Goal: Information Seeking & Learning: Learn about a topic

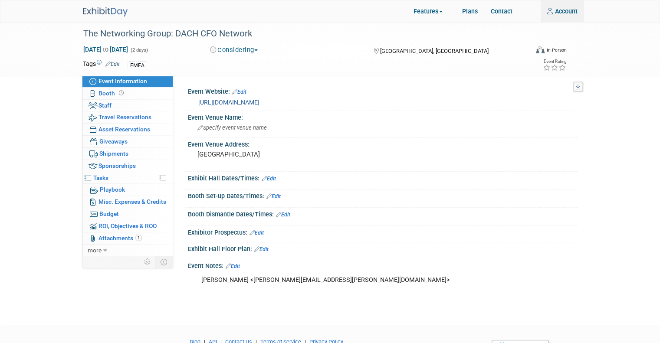
type input "[EMAIL_ADDRESS][DOMAIN_NAME]"
click at [259, 102] on link "https://thenetwork-group.com/dach-cfo-network/" at bounding box center [228, 102] width 61 height 7
click at [92, 11] on img at bounding box center [105, 11] width 45 height 9
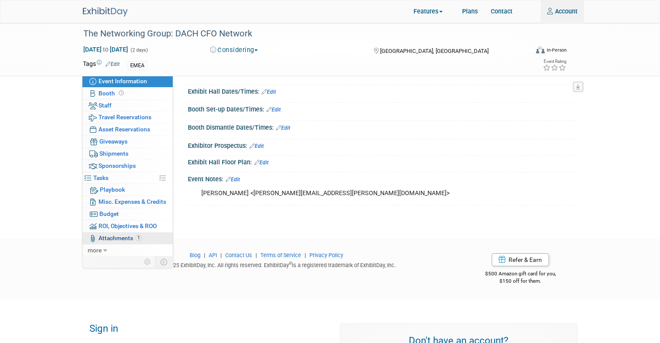
type input "[EMAIL_ADDRESS][DOMAIN_NAME]"
click at [119, 243] on link "1 Attachments 1" at bounding box center [127, 239] width 90 height 12
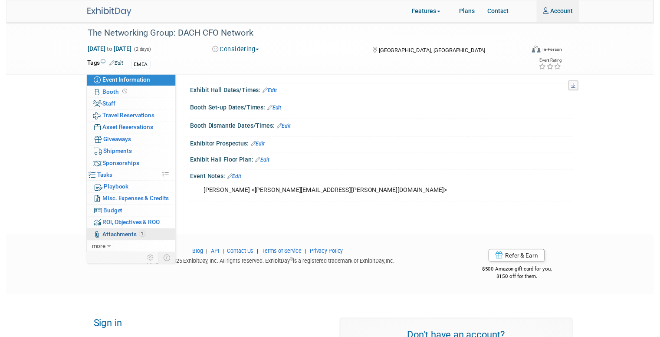
scroll to position [0, 0]
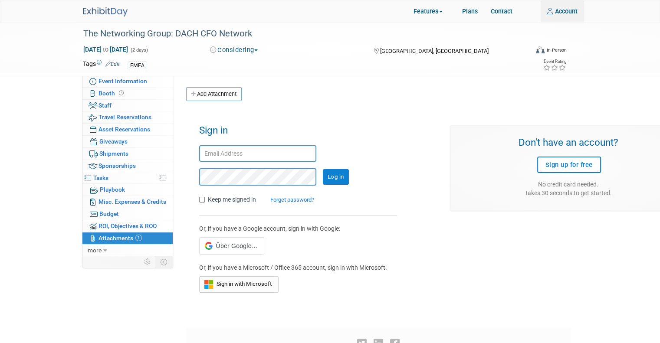
type input "[EMAIL_ADDRESS][DOMAIN_NAME]"
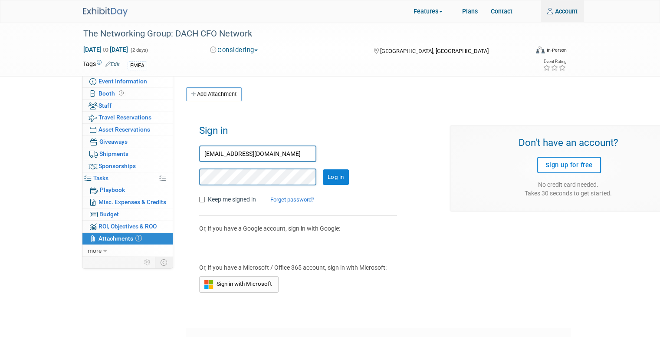
click at [343, 177] on input "Log in" at bounding box center [336, 177] width 26 height 16
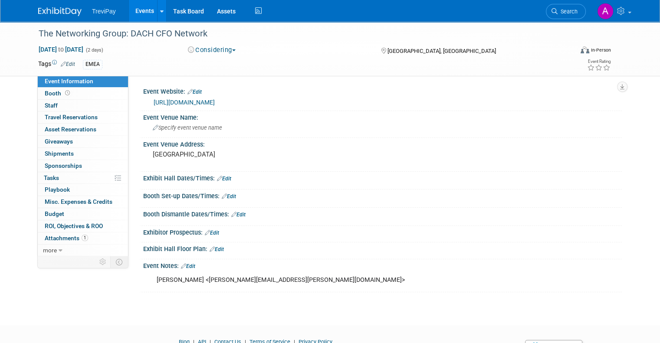
click at [135, 10] on link "Events" at bounding box center [145, 11] width 32 height 22
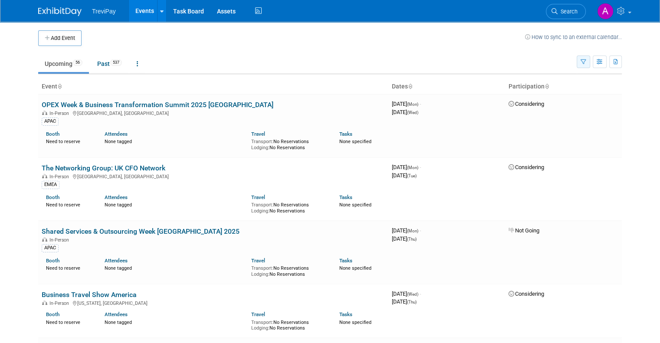
click at [584, 63] on button "button" at bounding box center [583, 62] width 13 height 13
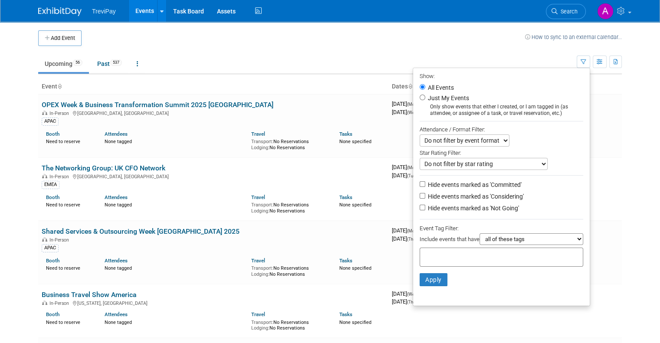
click at [472, 258] on input "text" at bounding box center [457, 256] width 69 height 9
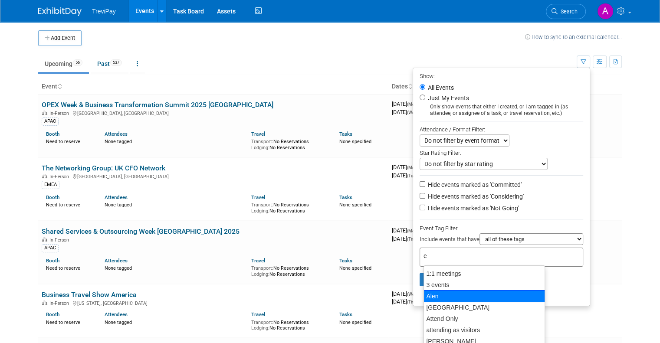
type input "em"
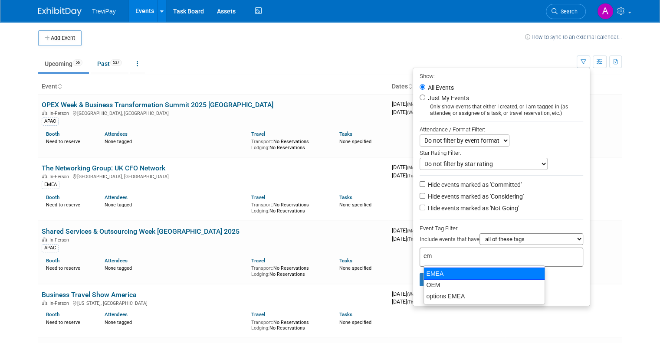
click at [442, 272] on div "EMEA" at bounding box center [483, 274] width 121 height 12
type input "EMEA"
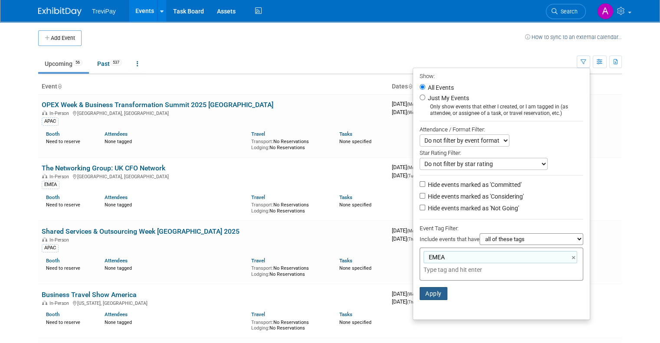
click at [442, 298] on button "Apply" at bounding box center [433, 293] width 28 height 13
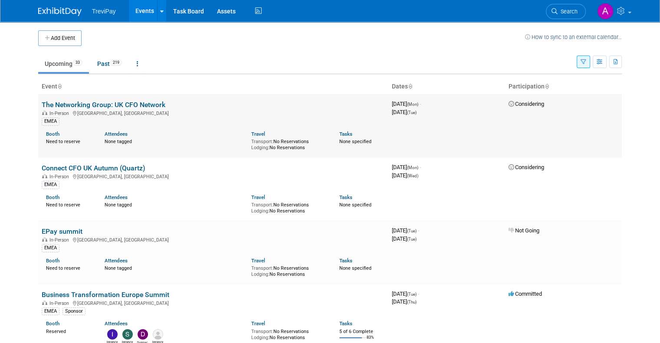
click at [129, 107] on link "The Networking Group: UK CFO Network" at bounding box center [104, 105] width 124 height 8
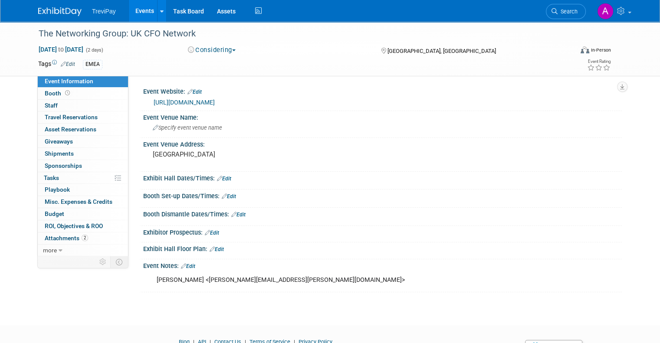
click at [189, 101] on link "[URL][DOMAIN_NAME]" at bounding box center [184, 102] width 61 height 7
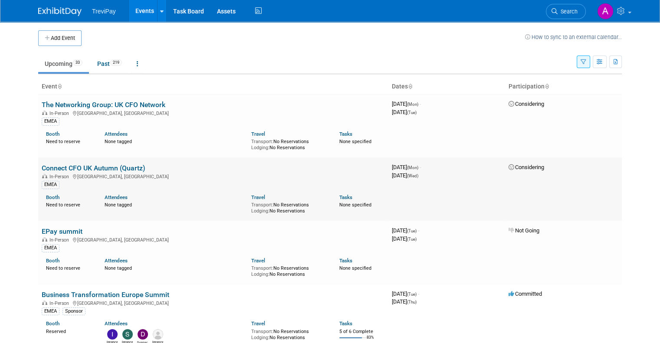
scroll to position [43, 0]
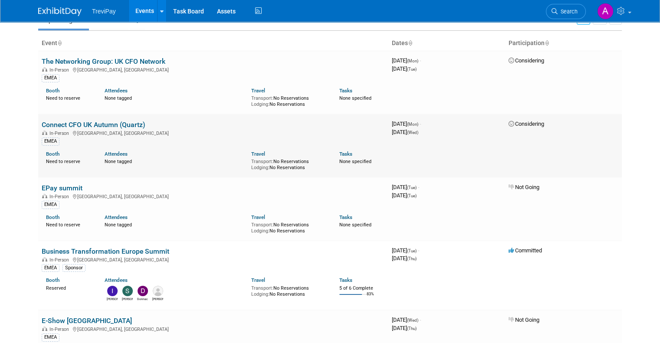
click at [130, 128] on link "Connect CFO UK Autumn (Quartz)" at bounding box center [94, 125] width 104 height 8
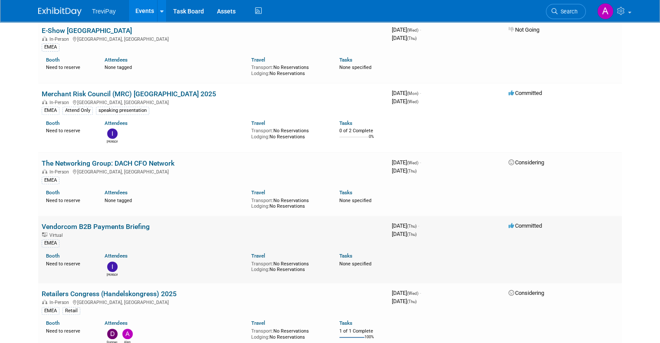
scroll to position [347, 0]
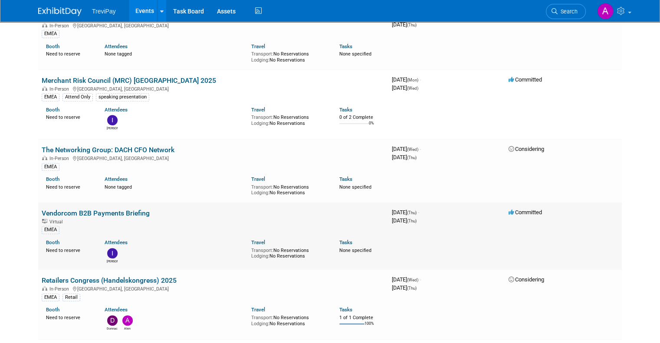
click at [115, 211] on link "Vendorcom B2B Payments Briefing" at bounding box center [96, 213] width 108 height 8
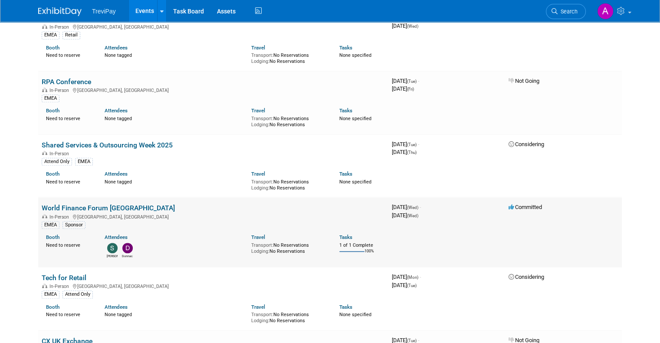
scroll to position [694, 0]
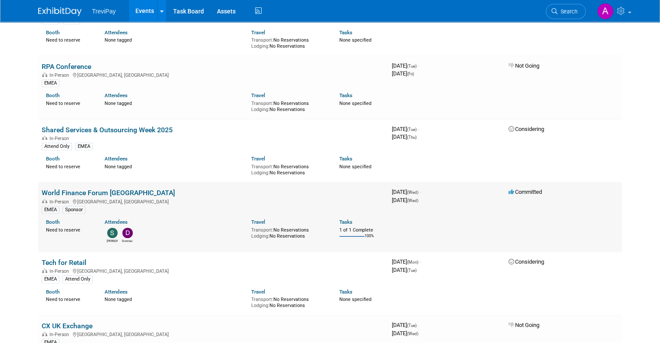
click at [103, 190] on link "World Finance Forum [GEOGRAPHIC_DATA]" at bounding box center [108, 193] width 133 height 8
click at [153, 126] on link "Shared Services & Outsourcing Week 2025" at bounding box center [107, 130] width 131 height 8
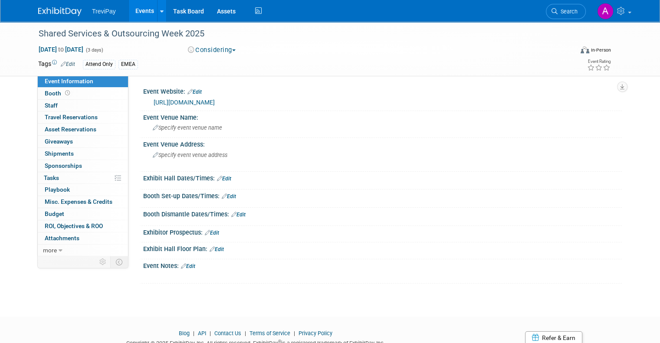
click at [227, 106] on div "[URL][DOMAIN_NAME]" at bounding box center [385, 103] width 462 height 10
click at [215, 103] on link "[URL][DOMAIN_NAME]" at bounding box center [184, 102] width 61 height 7
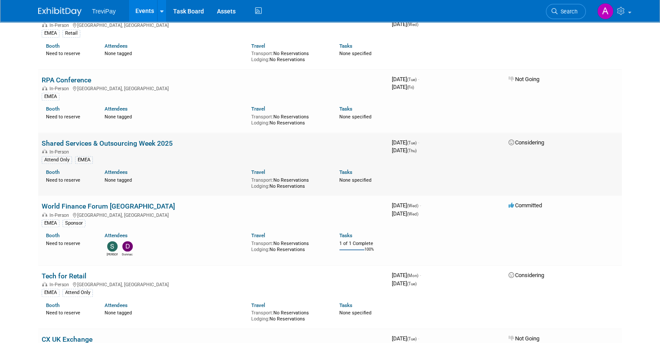
scroll to position [694, 0]
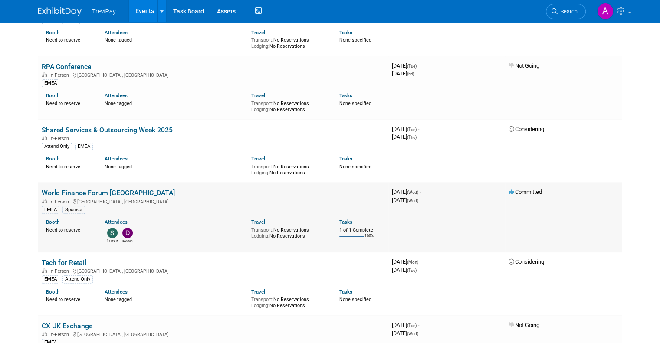
click at [108, 190] on link "World Finance Forum [GEOGRAPHIC_DATA]" at bounding box center [108, 193] width 133 height 8
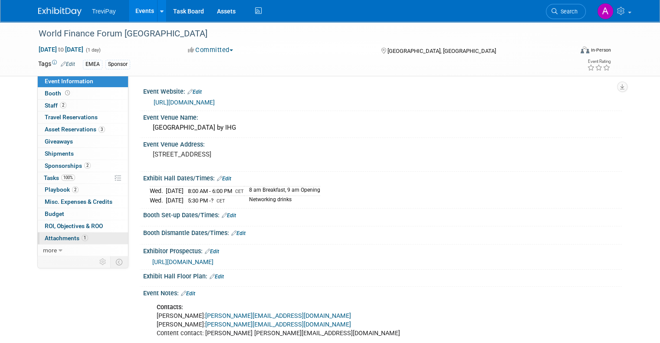
click at [54, 240] on span "Attachments 1" at bounding box center [66, 238] width 43 height 7
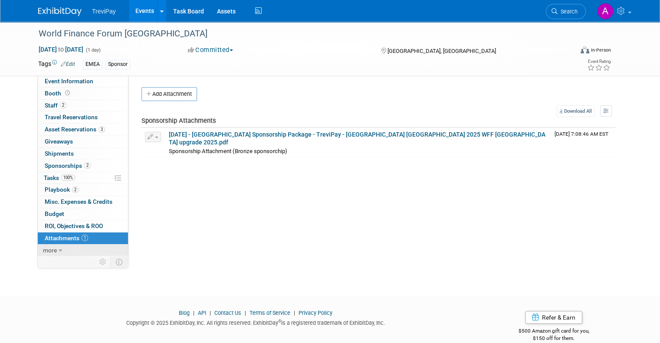
click at [59, 248] on icon at bounding box center [61, 251] width 4 height 6
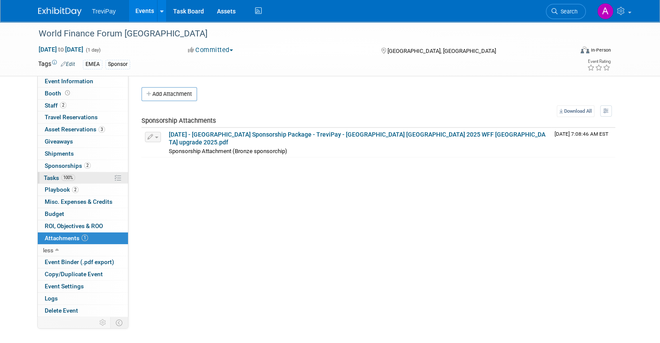
click at [49, 178] on span "Tasks 100%" at bounding box center [59, 177] width 31 height 7
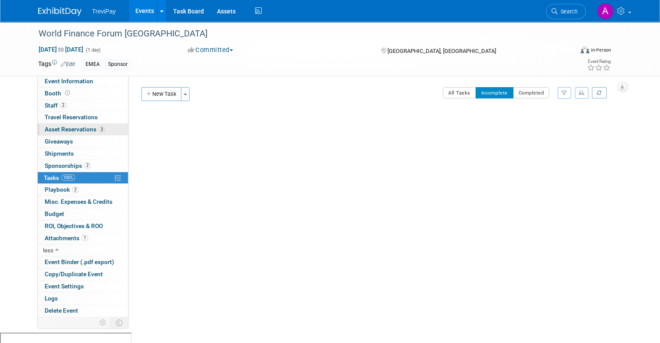
click at [45, 131] on span "Asset Reservations 3" at bounding box center [75, 129] width 60 height 7
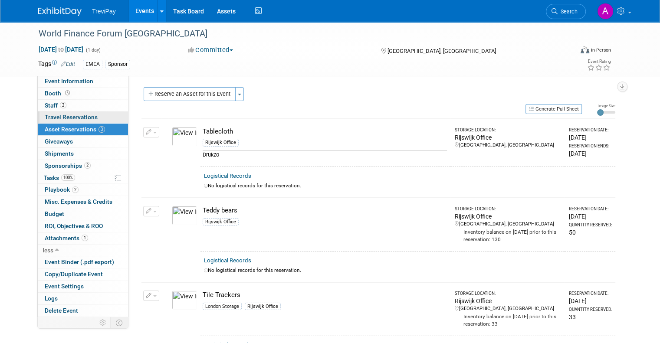
click at [48, 119] on span "Travel Reservations 0" at bounding box center [71, 117] width 53 height 7
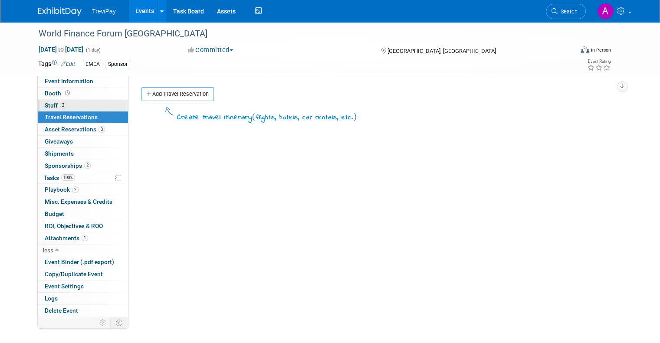
click at [45, 105] on span "Staff 2" at bounding box center [56, 105] width 22 height 7
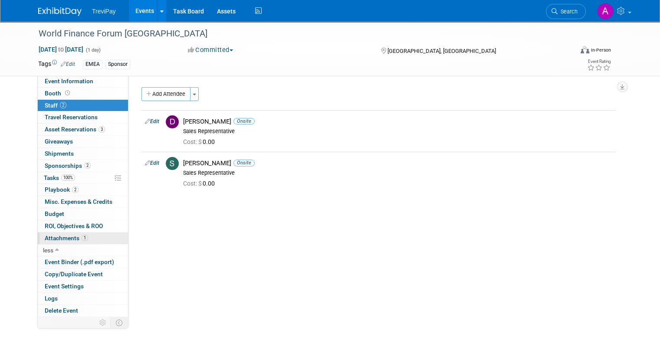
click at [57, 236] on span "Attachments 1" at bounding box center [66, 238] width 43 height 7
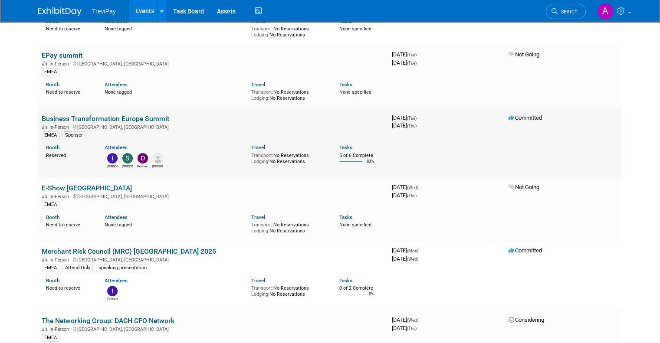
scroll to position [130, 0]
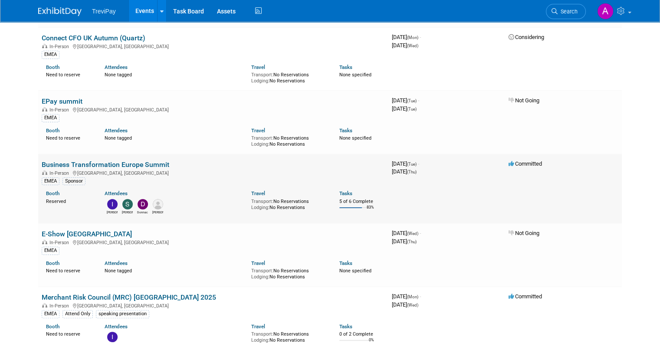
click at [139, 164] on link "Business Transformation Europe Summit" at bounding box center [106, 165] width 128 height 8
